Goal: Task Accomplishment & Management: Manage account settings

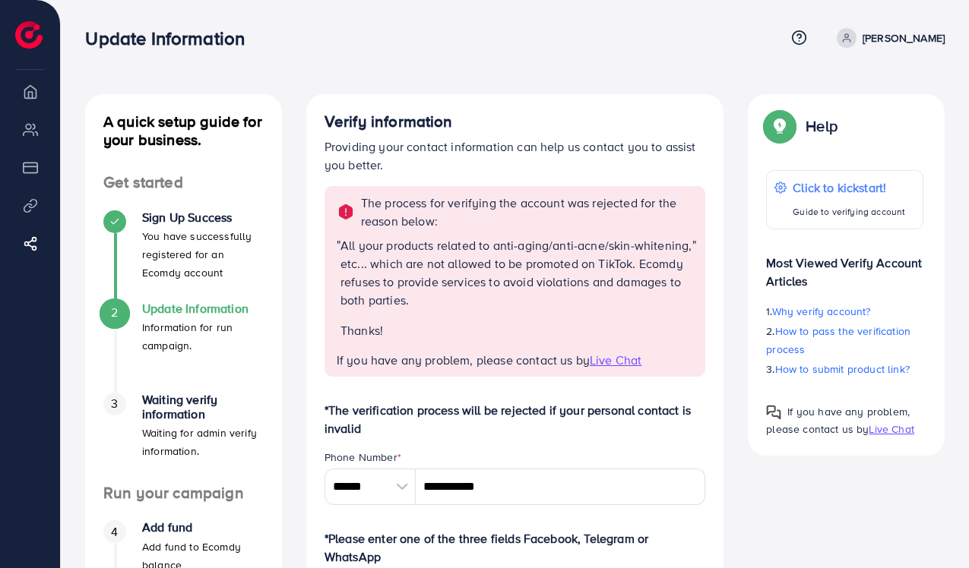
click at [897, 39] on p "[PERSON_NAME]" at bounding box center [903, 38] width 82 height 18
click at [864, 86] on span "Log out" at bounding box center [853, 90] width 41 height 18
click at [948, 96] on div "Help Help Click to kickstart! Guide to verifying account Most Viewed Verify Acc…" at bounding box center [846, 275] width 221 height 362
click at [604, 362] on span "Live Chat" at bounding box center [616, 360] width 52 height 17
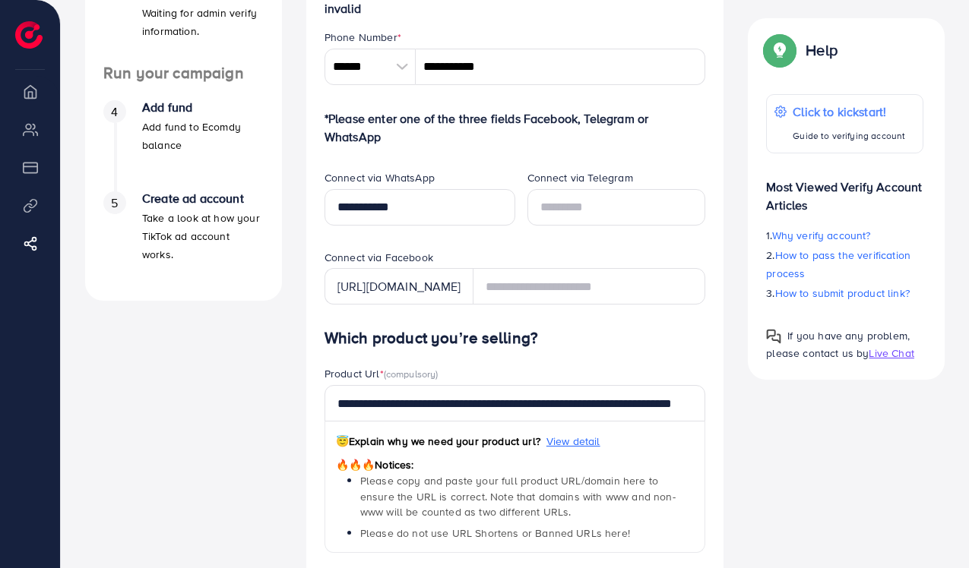
scroll to position [142, 0]
